Goal: Task Accomplishment & Management: Manage account settings

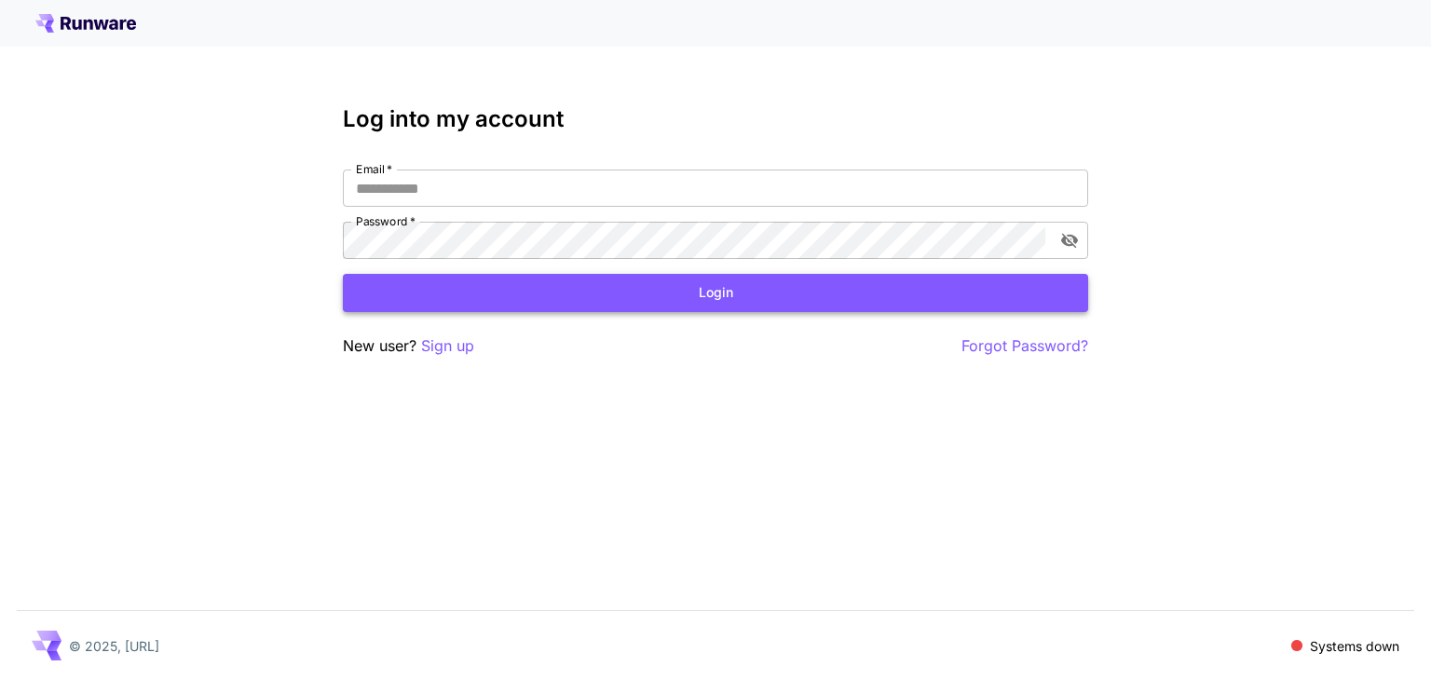
type input "**********"
click at [725, 302] on button "Login" at bounding box center [715, 293] width 745 height 38
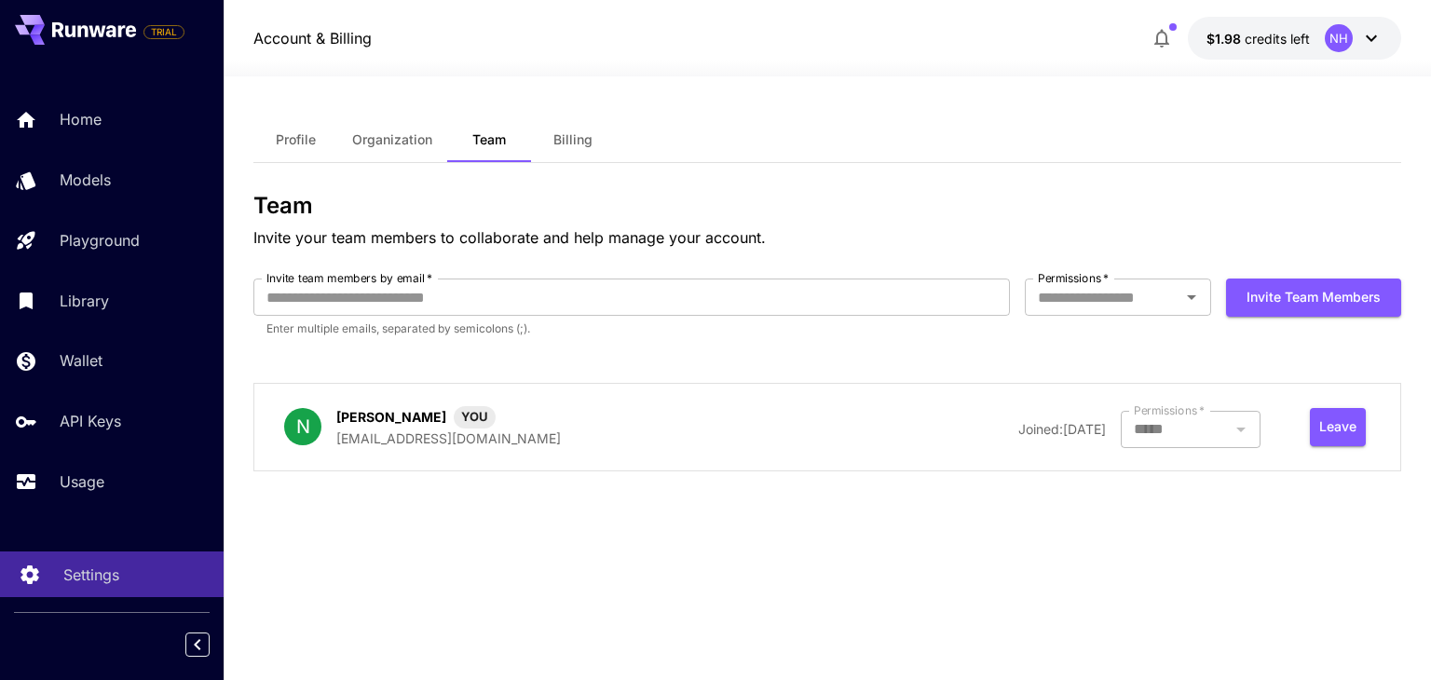
click at [104, 579] on p "Settings" at bounding box center [91, 574] width 56 height 22
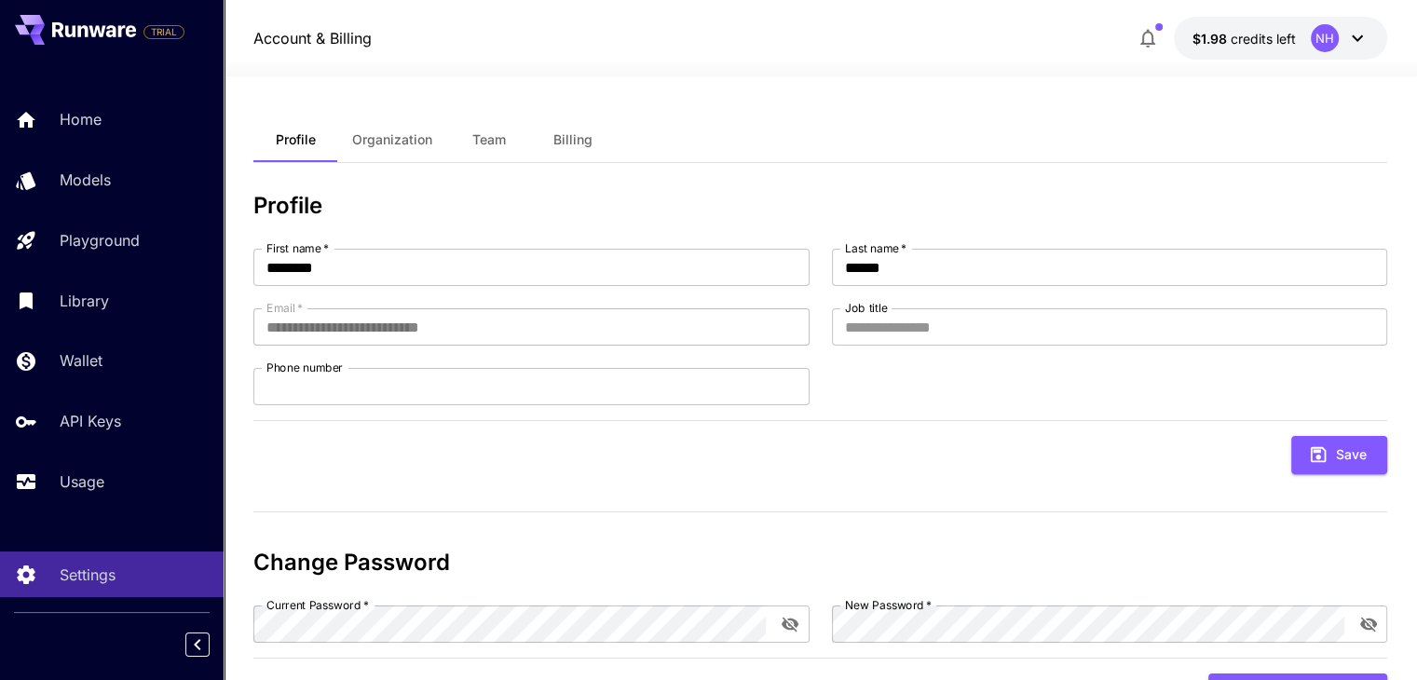
click at [1314, 17] on button "$1.98 credits left NH" at bounding box center [1279, 38] width 213 height 43
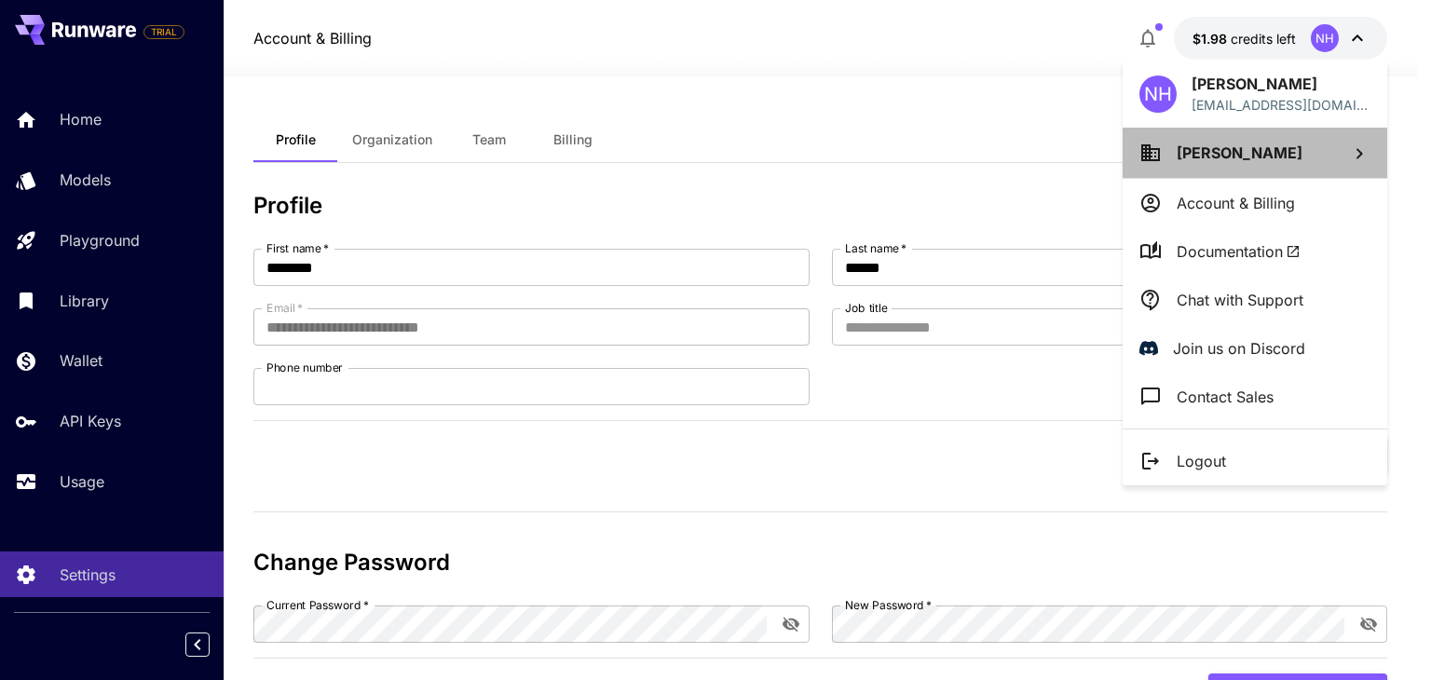
click at [1295, 167] on li "[PERSON_NAME]" at bounding box center [1254, 153] width 265 height 50
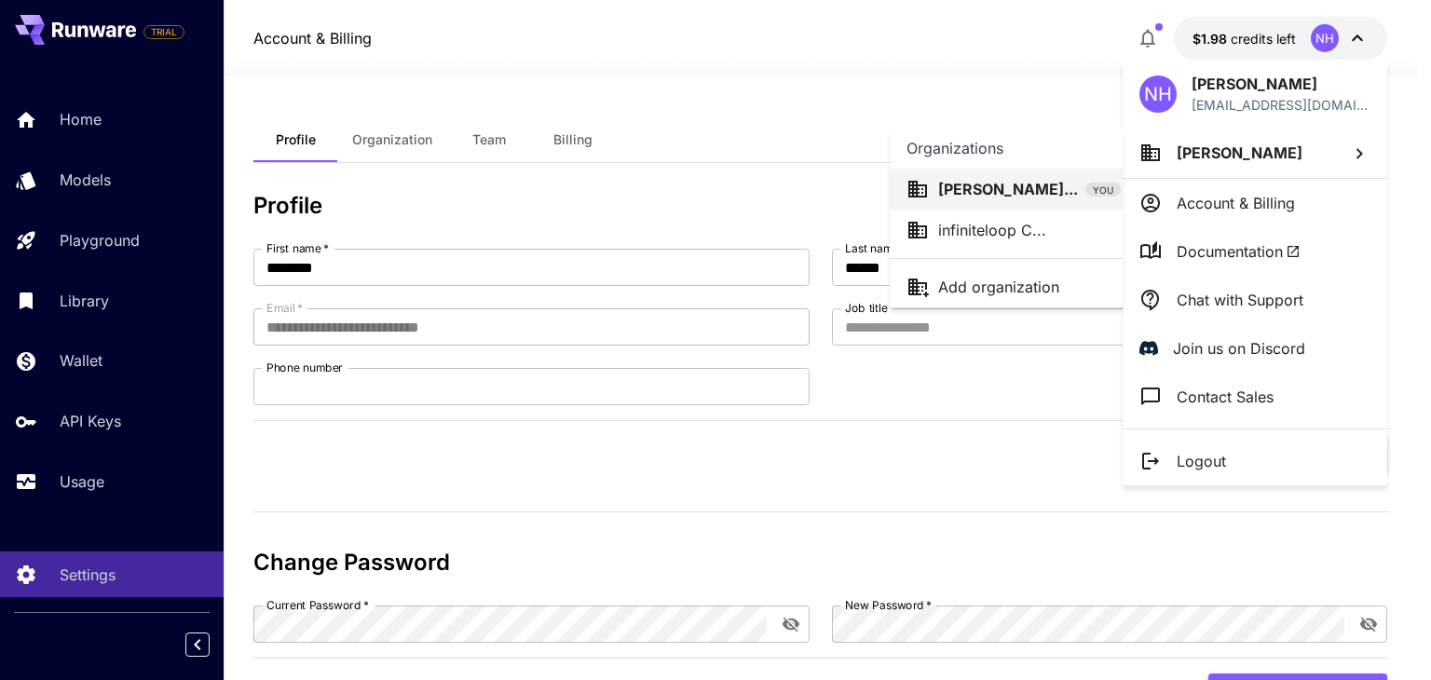
click at [1022, 196] on p "[PERSON_NAME]..." at bounding box center [1008, 189] width 140 height 22
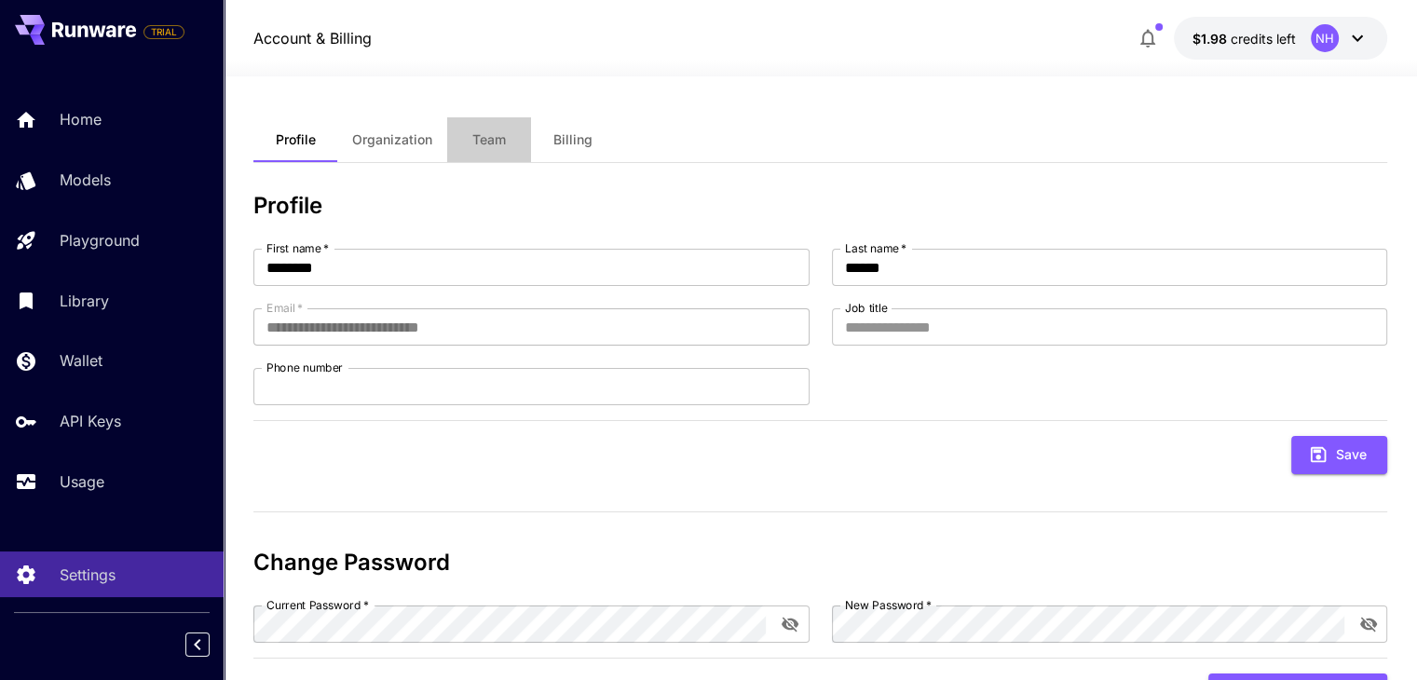
click at [502, 142] on span "Team" at bounding box center [489, 139] width 34 height 17
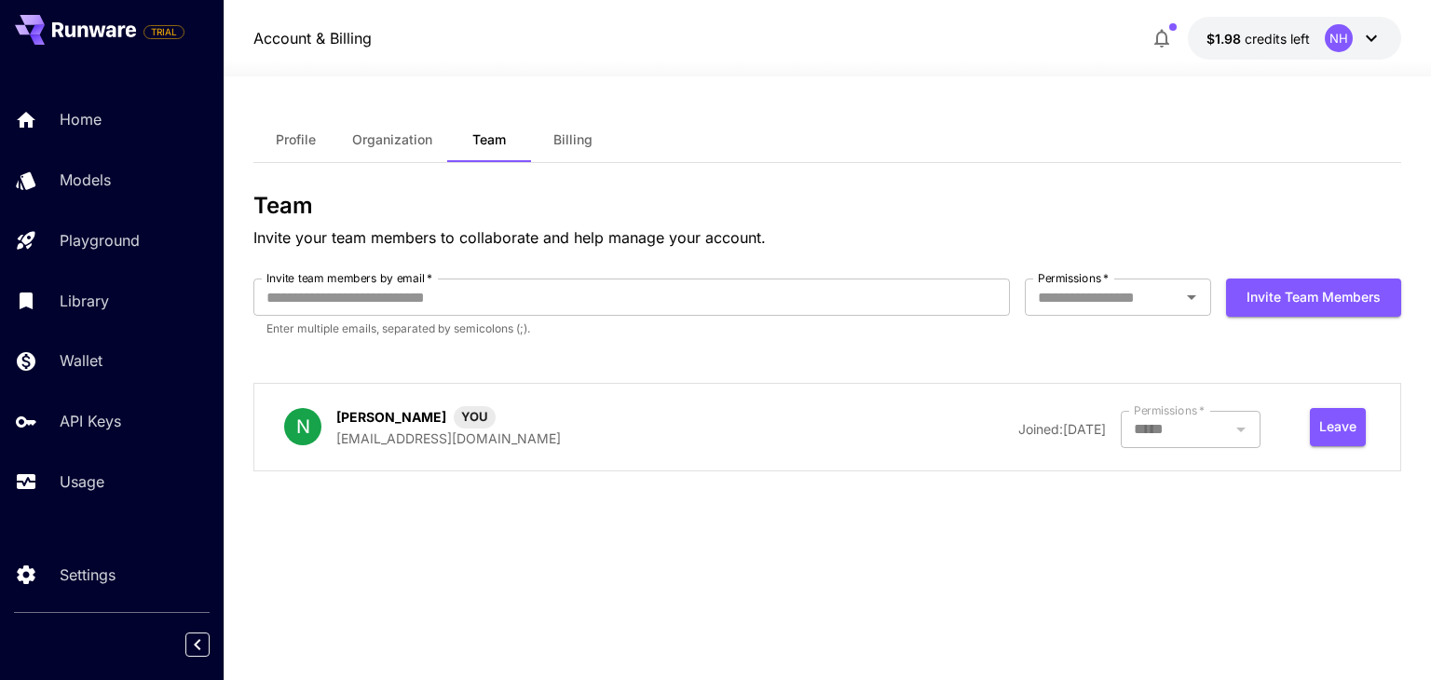
click at [1356, 38] on div "NH" at bounding box center [1353, 38] width 58 height 28
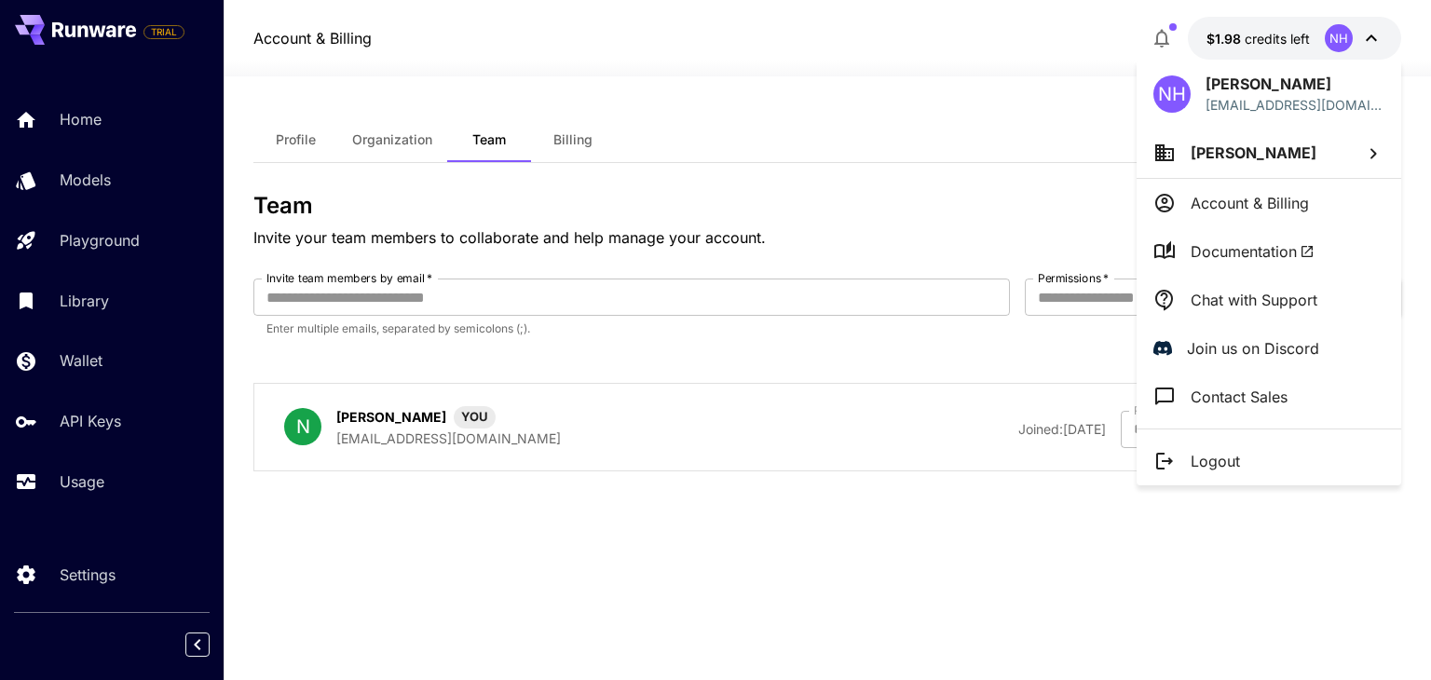
click at [1266, 148] on span "[PERSON_NAME]" at bounding box center [1253, 152] width 126 height 19
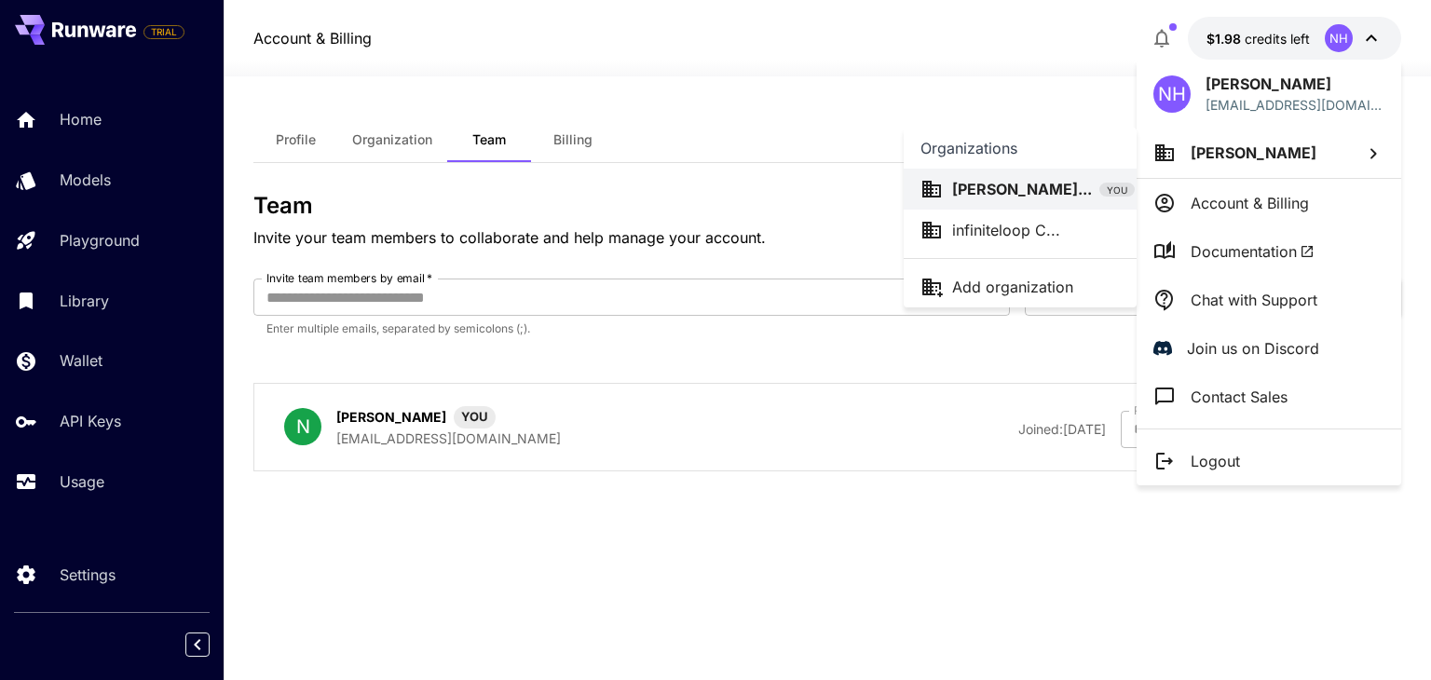
click at [949, 40] on div at bounding box center [715, 340] width 1431 height 680
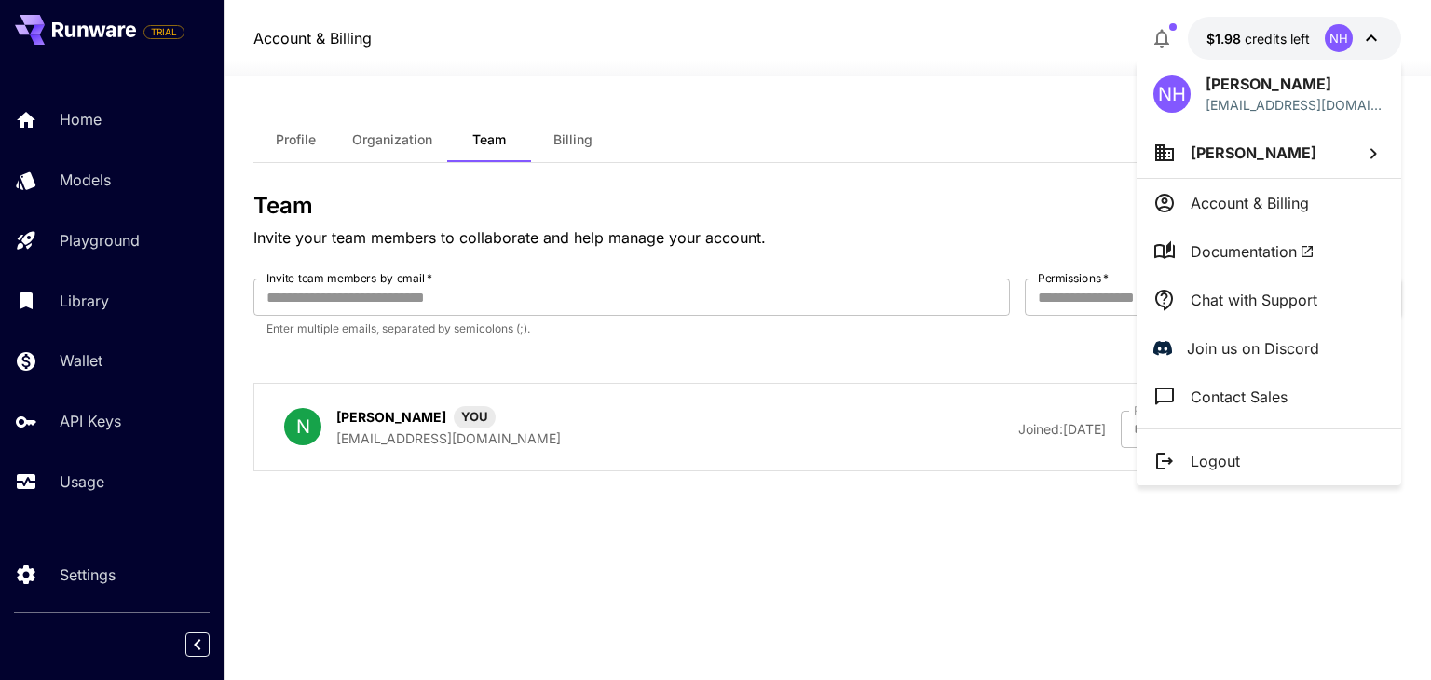
click at [968, 42] on div at bounding box center [715, 340] width 1431 height 680
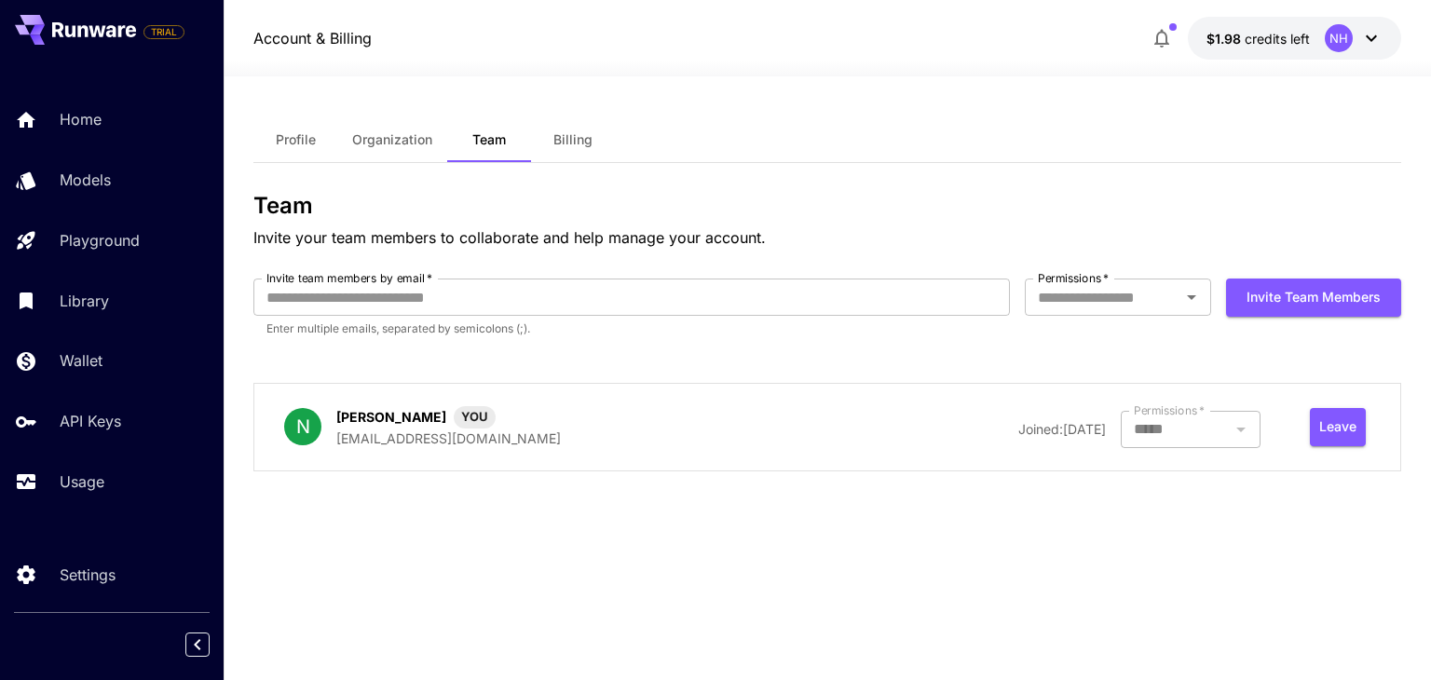
click at [1343, 43] on div "NH" at bounding box center [1338, 38] width 28 height 28
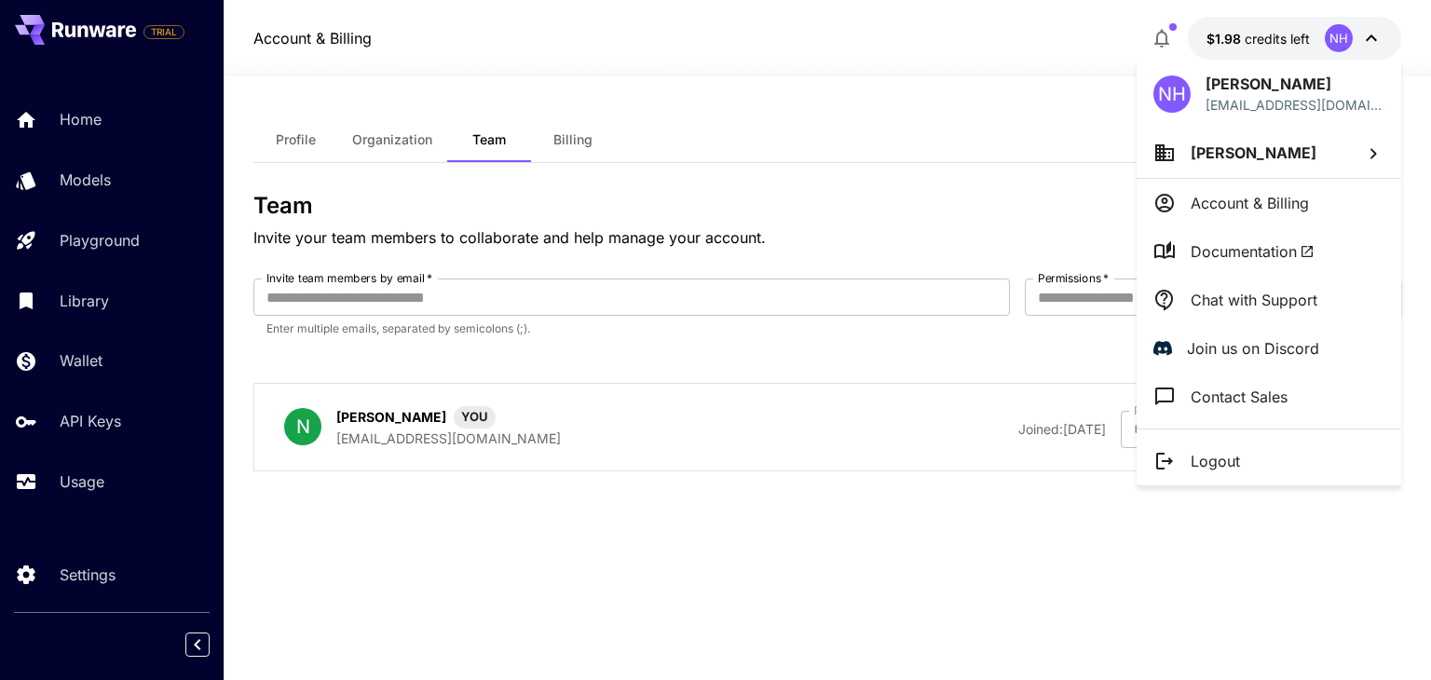
click at [1283, 165] on li "[PERSON_NAME]" at bounding box center [1268, 153] width 265 height 50
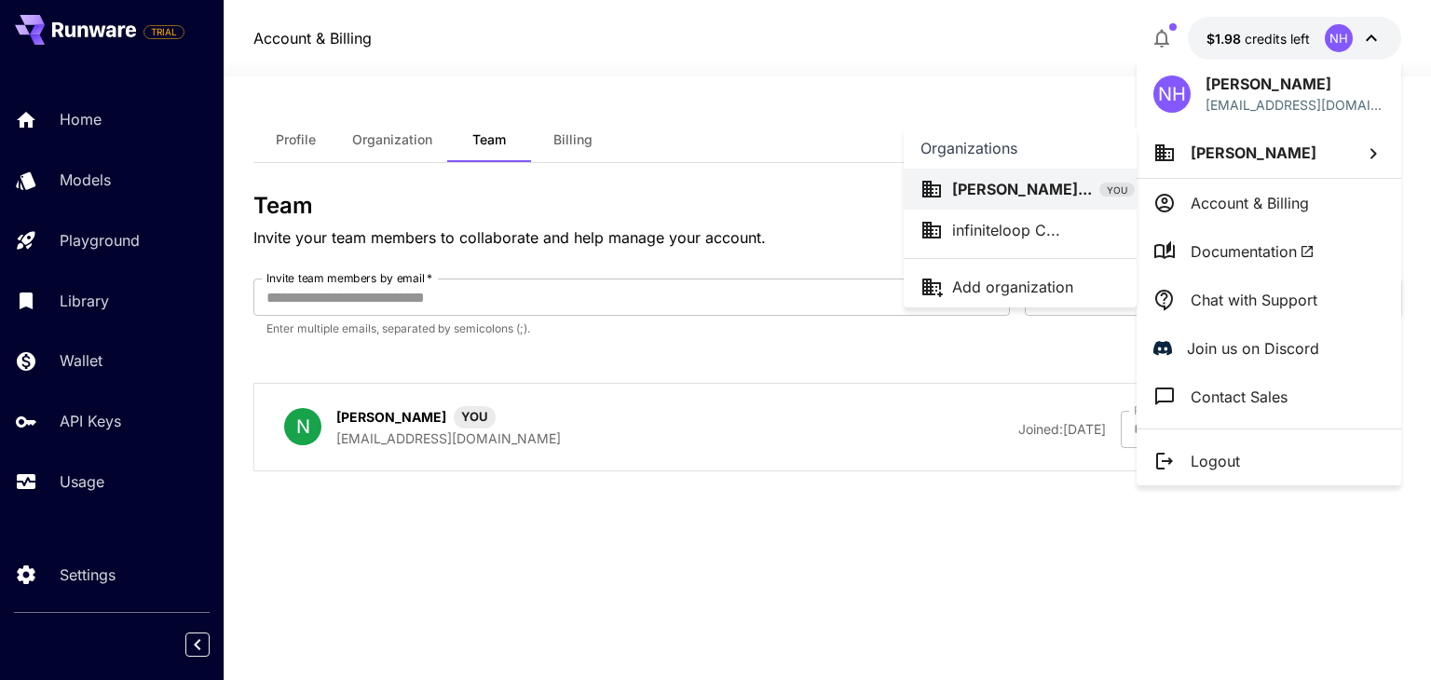
click at [1049, 79] on div at bounding box center [715, 340] width 1431 height 680
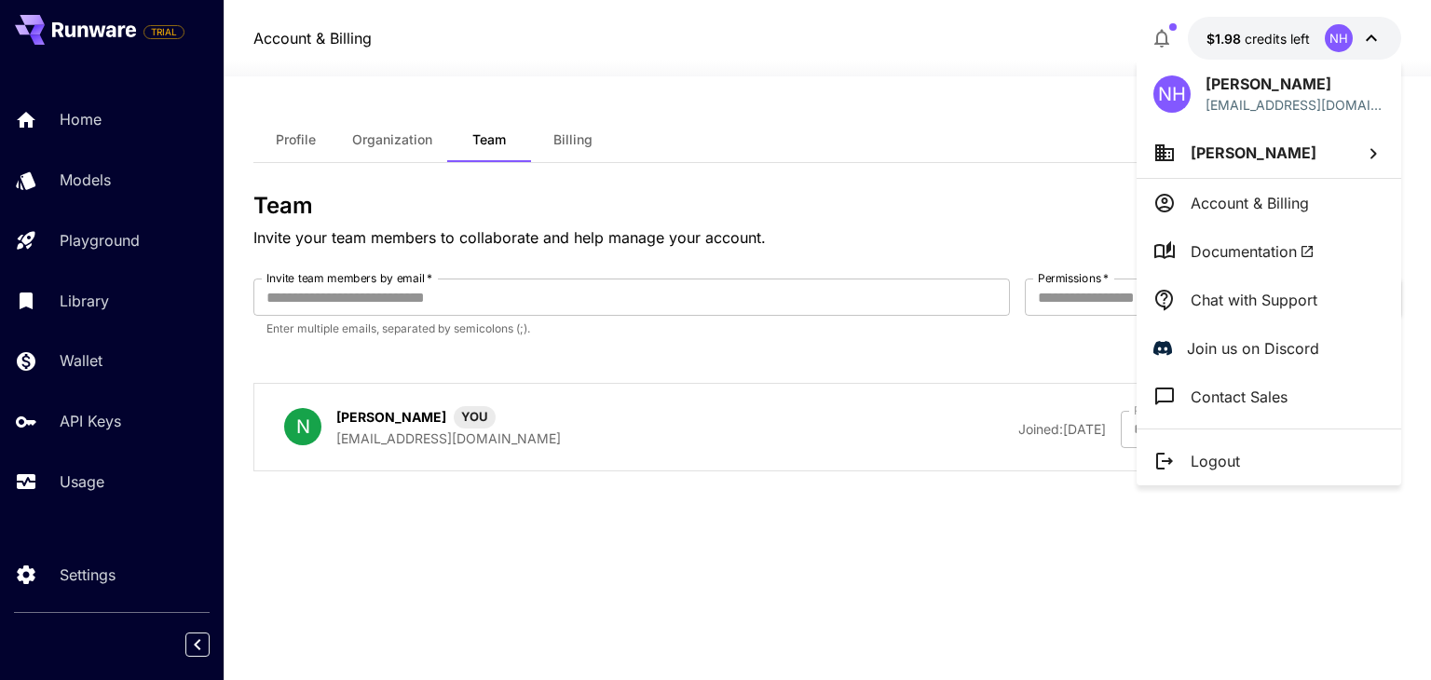
click at [747, 75] on div at bounding box center [715, 340] width 1431 height 680
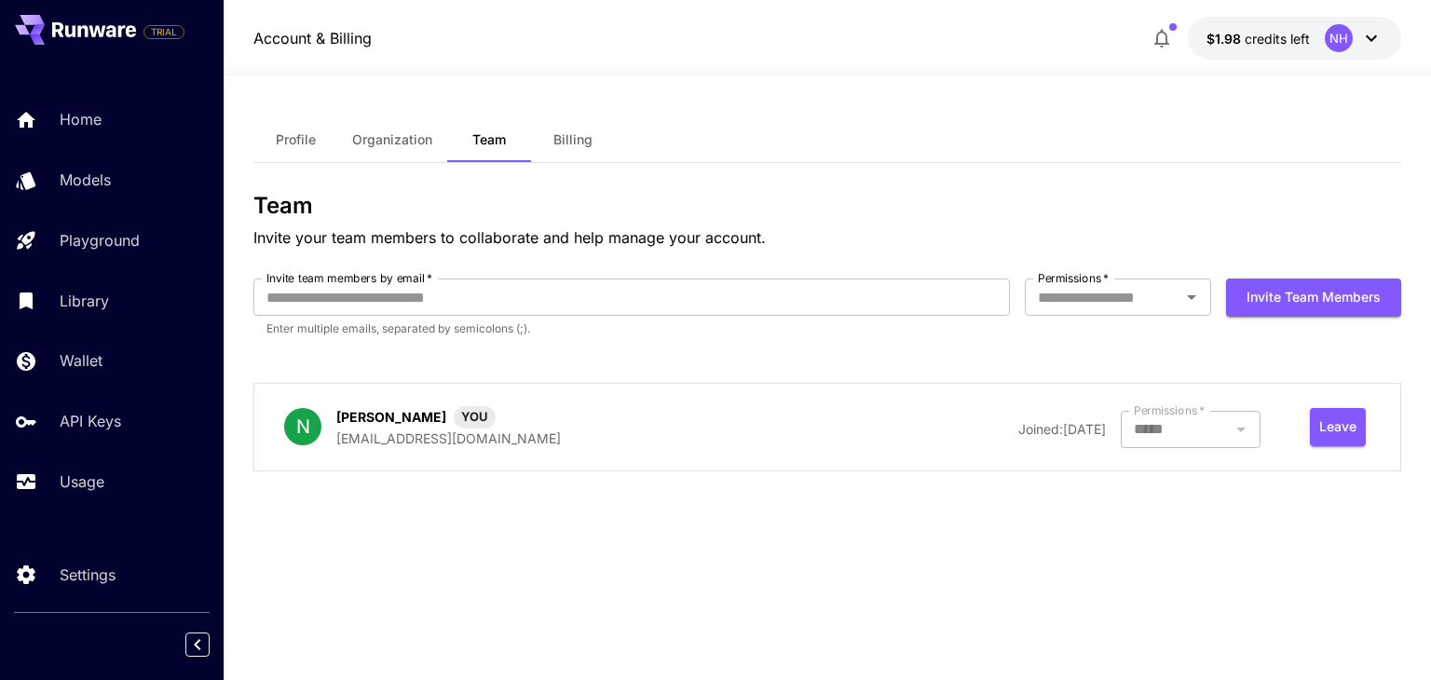
click at [1263, 42] on span "credits left" at bounding box center [1276, 39] width 65 height 16
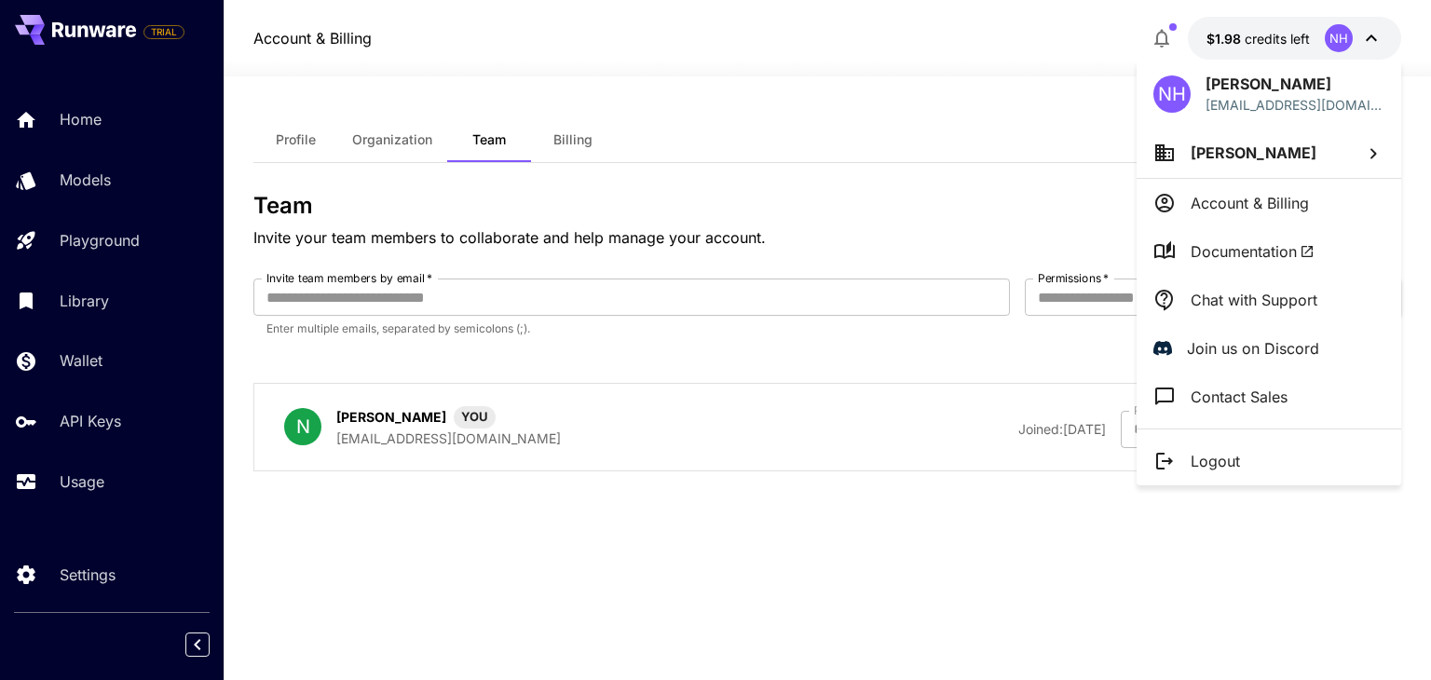
click at [674, 612] on div at bounding box center [715, 340] width 1431 height 680
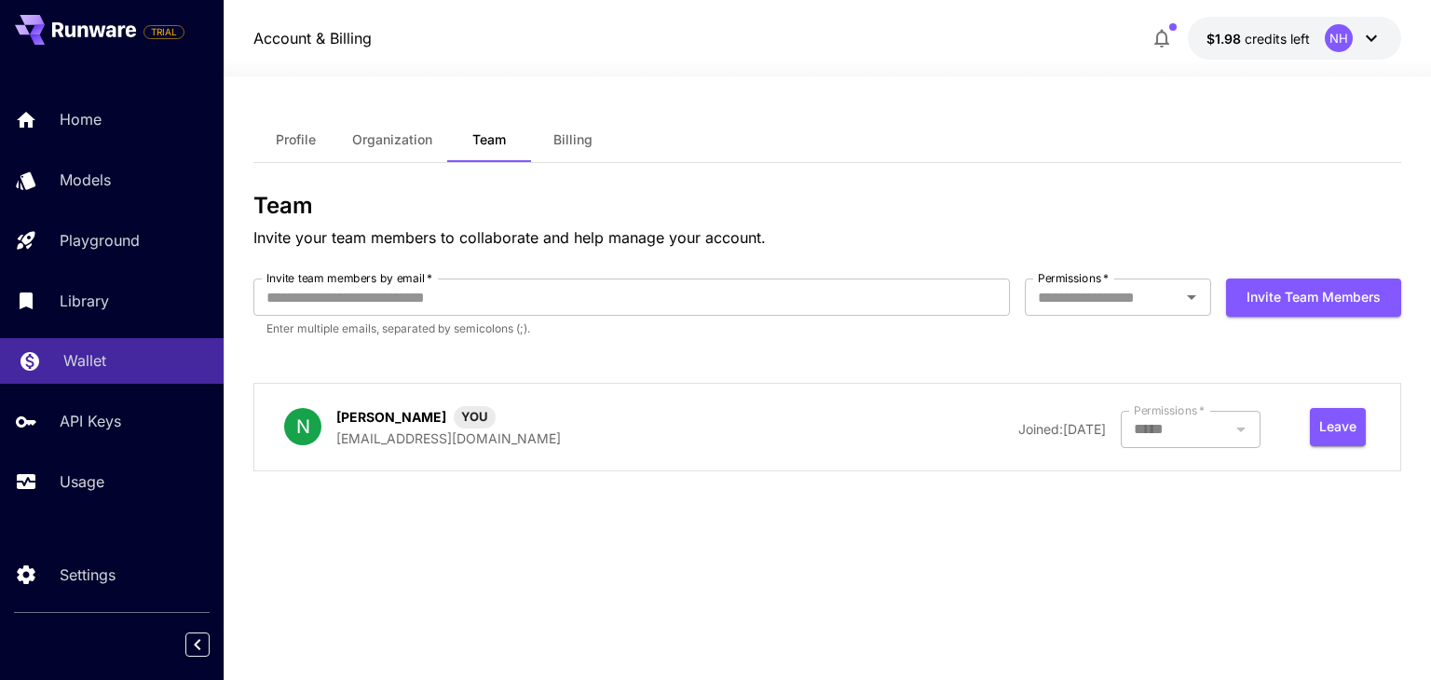
click at [86, 366] on p "Wallet" at bounding box center [84, 360] width 43 height 22
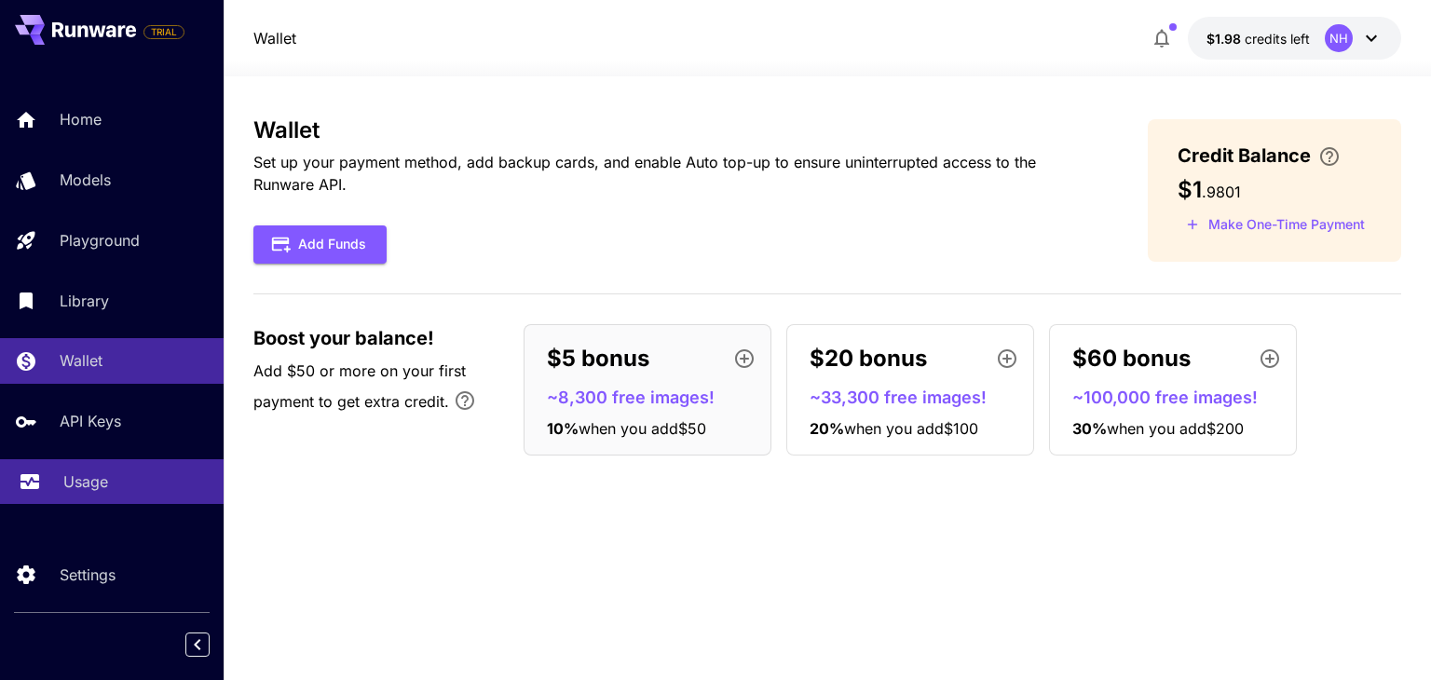
click at [92, 500] on link "Usage" at bounding box center [112, 482] width 224 height 46
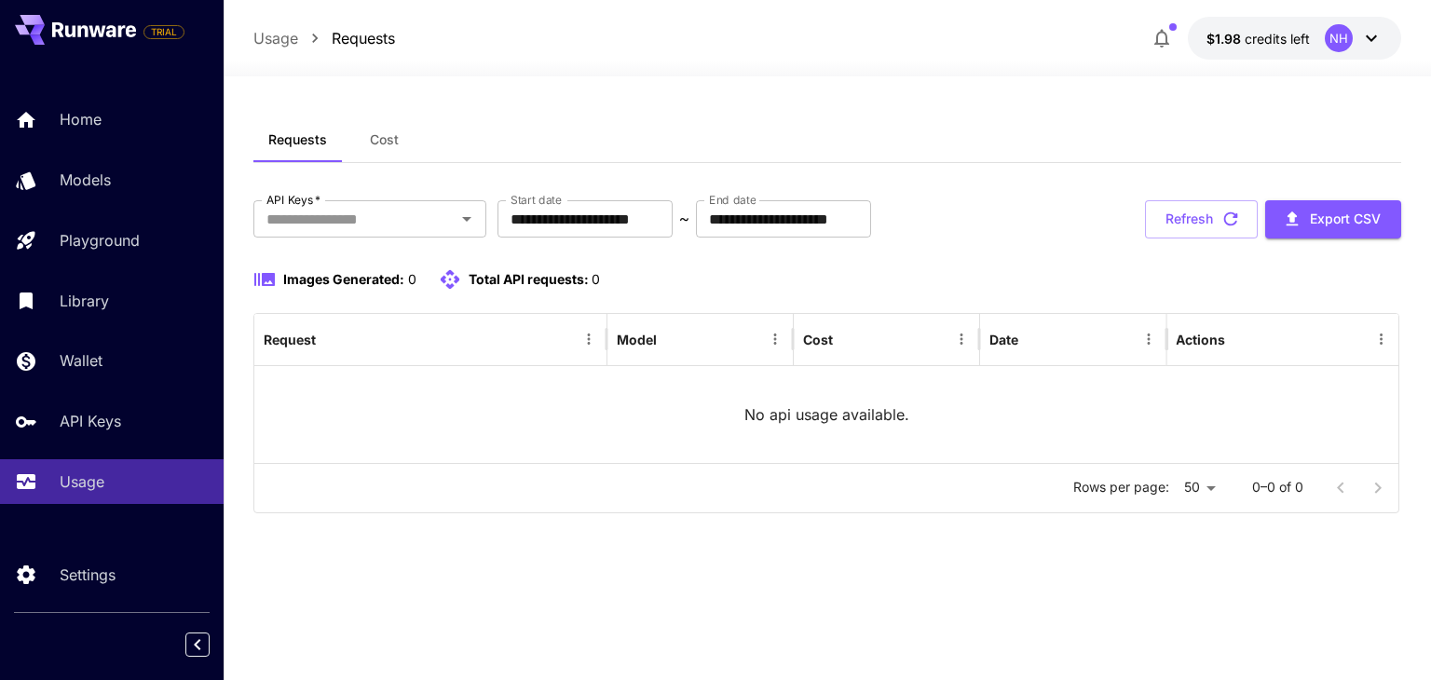
click at [51, 41] on button at bounding box center [75, 30] width 121 height 30
